Goal: Task Accomplishment & Management: Complete application form

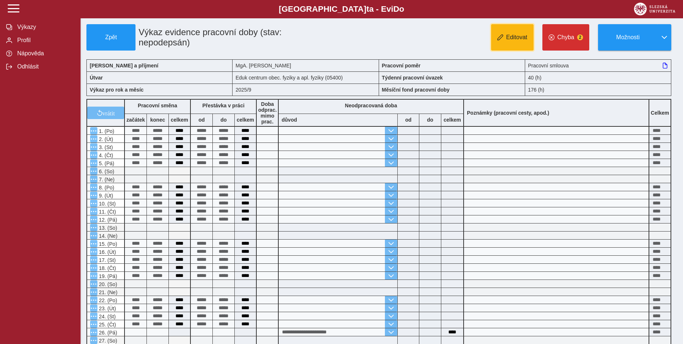
click at [523, 44] on button "Editovat" at bounding box center [512, 37] width 42 height 26
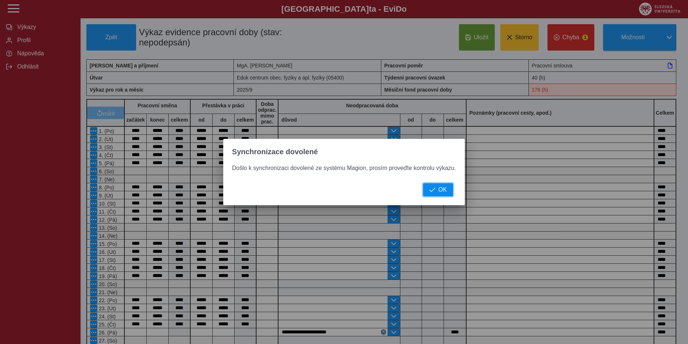
click at [431, 186] on button "OK" at bounding box center [438, 189] width 30 height 13
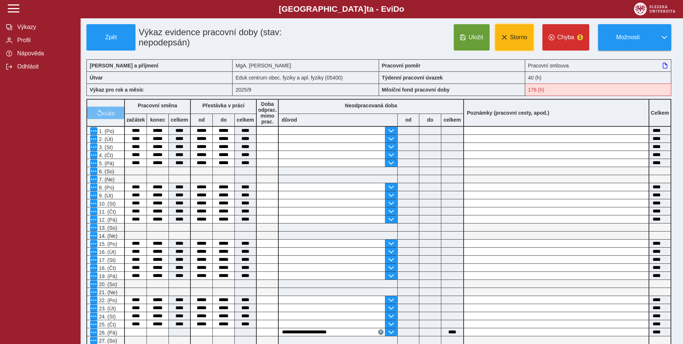
click at [530, 38] on button "Storno" at bounding box center [514, 37] width 38 height 26
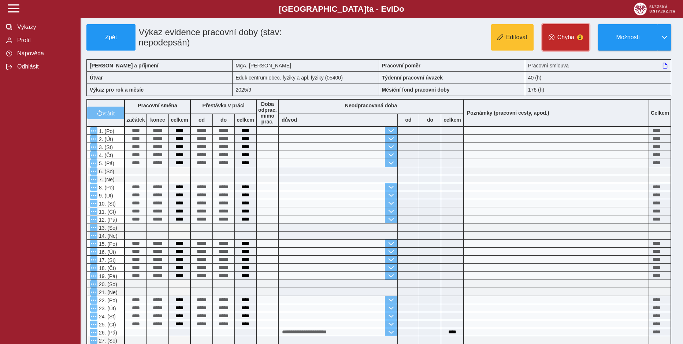
click at [560, 40] on span "Chyba" at bounding box center [565, 37] width 17 height 7
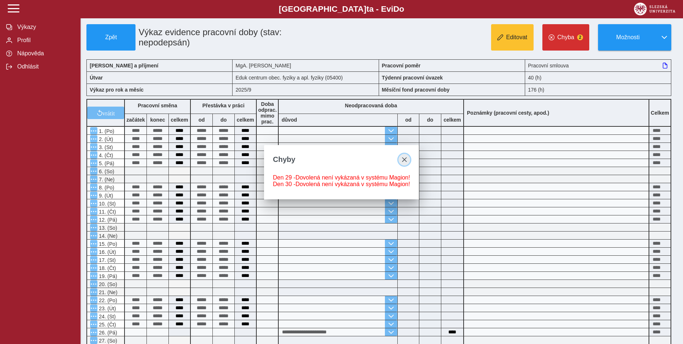
click at [402, 160] on span "close" at bounding box center [404, 160] width 6 height 6
